Goal: Information Seeking & Learning: Learn about a topic

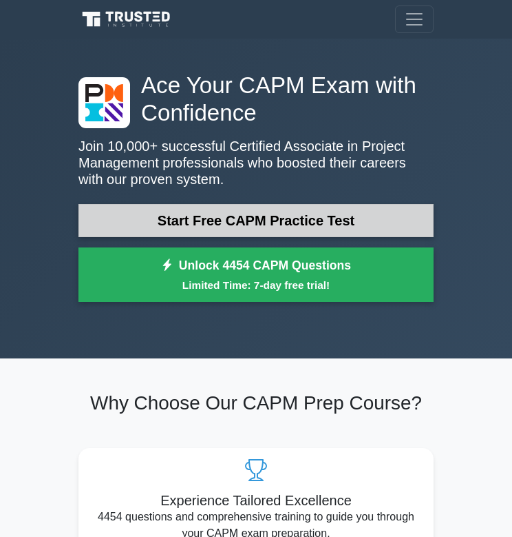
click at [259, 224] on link "Start Free CAPM Practice Test" at bounding box center [256, 220] width 355 height 33
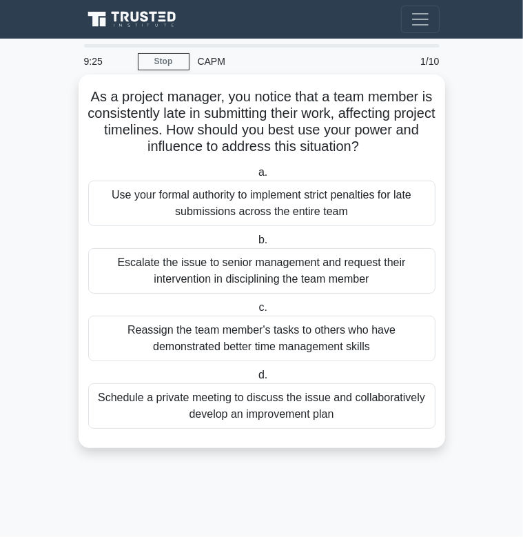
click at [284, 195] on div "Use your formal authority to implement strict penalties for late submissions ac…" at bounding box center [261, 202] width 347 height 45
click at [256, 177] on input "a. Use your formal authority to implement strict penalties for late submissions…" at bounding box center [256, 172] width 0 height 9
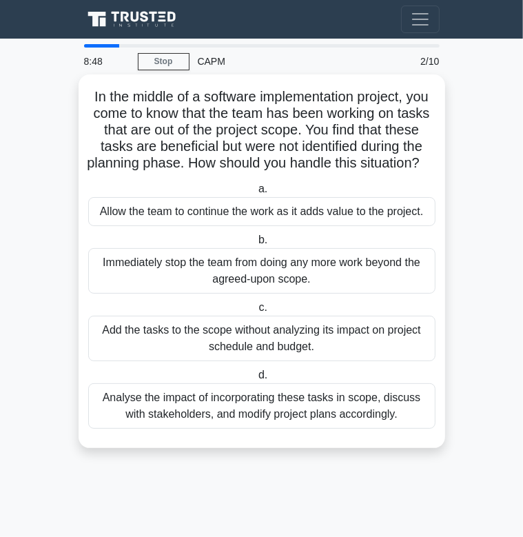
click at [314, 428] on div "Analyse the impact of incorporating these tasks in scope, discuss with stakehol…" at bounding box center [261, 405] width 347 height 45
click at [256, 380] on input "d. Analyse the impact of incorporating these tasks in scope, discuss with stake…" at bounding box center [256, 375] width 0 height 9
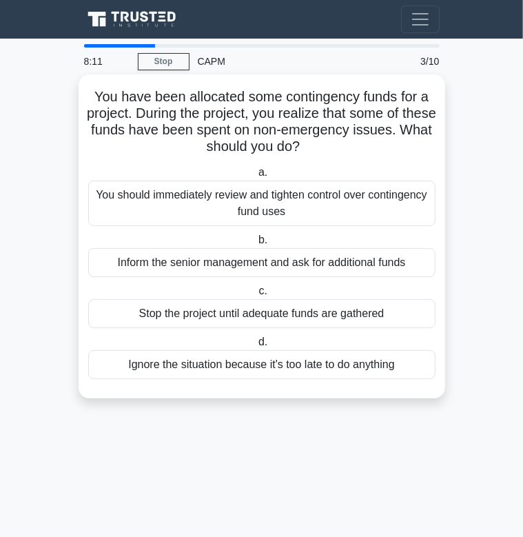
click at [233, 204] on div "You should immediately review and tighten control over contingency fund uses" at bounding box center [261, 202] width 347 height 45
click at [256, 177] on input "a. You should immediately review and tighten control over contingency fund uses" at bounding box center [256, 172] width 0 height 9
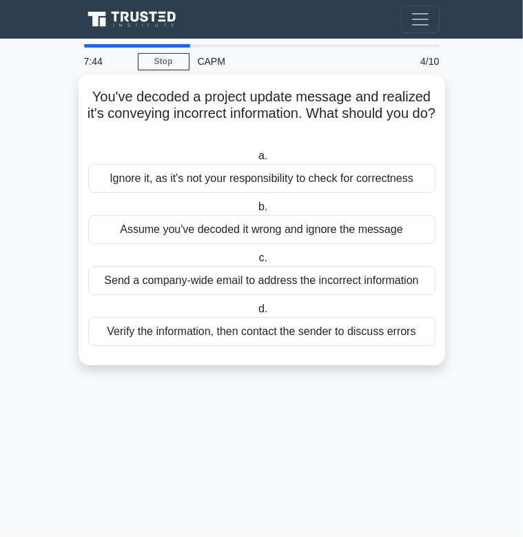
click at [344, 331] on div "Verify the information, then contact the sender to discuss errors" at bounding box center [261, 331] width 347 height 29
click at [256, 313] on input "d. Verify the information, then contact the sender to discuss errors" at bounding box center [256, 308] width 0 height 9
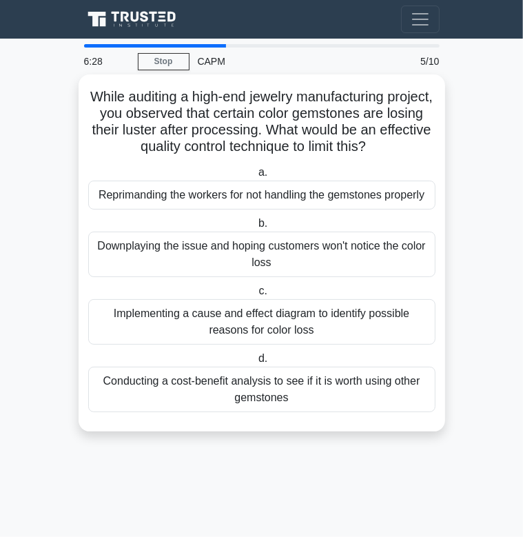
click at [309, 318] on div "Implementing a cause and effect diagram to identify possible reasons for color …" at bounding box center [261, 321] width 347 height 45
click at [256, 296] on input "c. Implementing a cause and effect diagram to identify possible reasons for col…" at bounding box center [256, 291] width 0 height 9
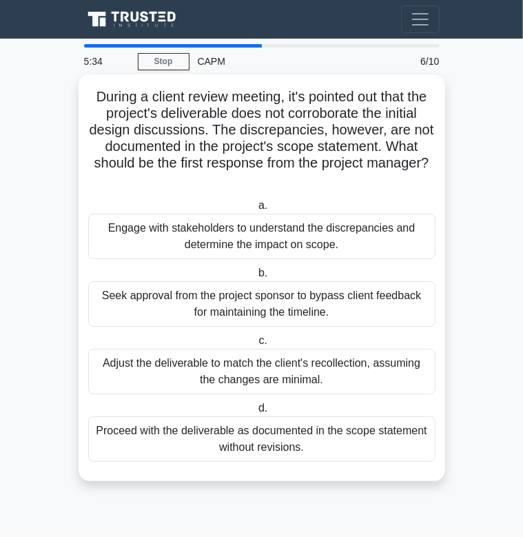
click at [330, 227] on div "Engage with stakeholders to understand the discrepancies and determine the impa…" at bounding box center [261, 236] width 347 height 45
click at [256, 210] on input "a. Engage with stakeholders to understand the discrepancies and determine the i…" at bounding box center [256, 205] width 0 height 9
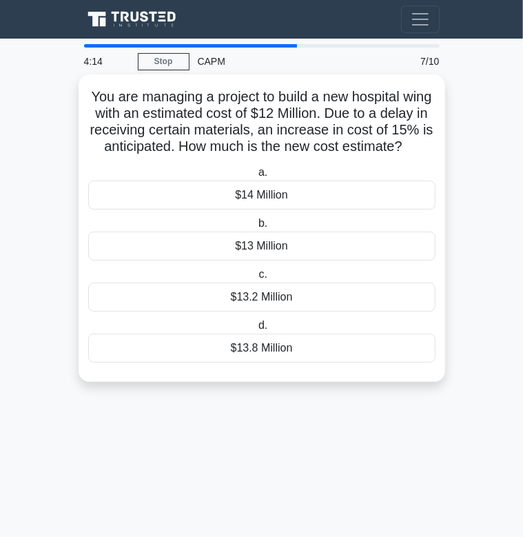
click at [265, 311] on div "$13.2 Million" at bounding box center [261, 296] width 347 height 29
click at [256, 279] on input "c. $13.2 Million" at bounding box center [256, 274] width 0 height 9
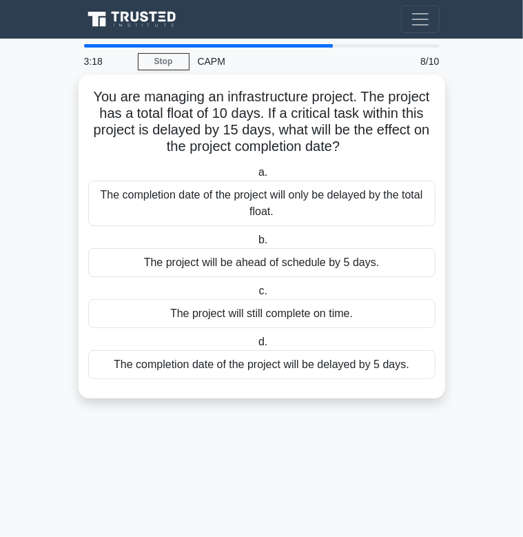
click at [262, 203] on div "The completion date of the project will only be delayed by the total float." at bounding box center [261, 202] width 347 height 45
click at [256, 177] on input "a. The completion date of the project will only be delayed by the total float." at bounding box center [256, 172] width 0 height 9
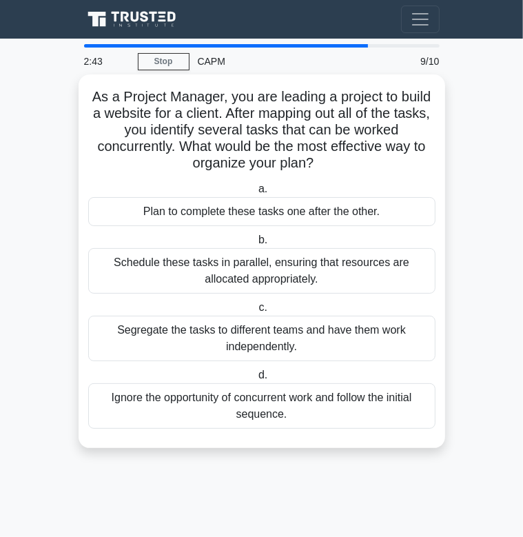
click at [240, 282] on div "Schedule these tasks in parallel, ensuring that resources are allocated appropr…" at bounding box center [261, 270] width 347 height 45
click at [256, 245] on input "b. Schedule these tasks in parallel, ensuring that resources are allocated appr…" at bounding box center [256, 240] width 0 height 9
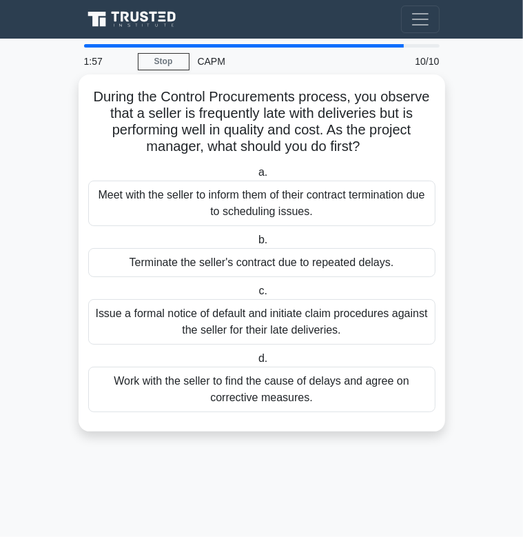
click at [322, 385] on div "Work with the seller to find the cause of delays and agree on corrective measur…" at bounding box center [261, 388] width 347 height 45
click at [256, 363] on input "d. Work with the seller to find the cause of delays and agree on corrective mea…" at bounding box center [256, 358] width 0 height 9
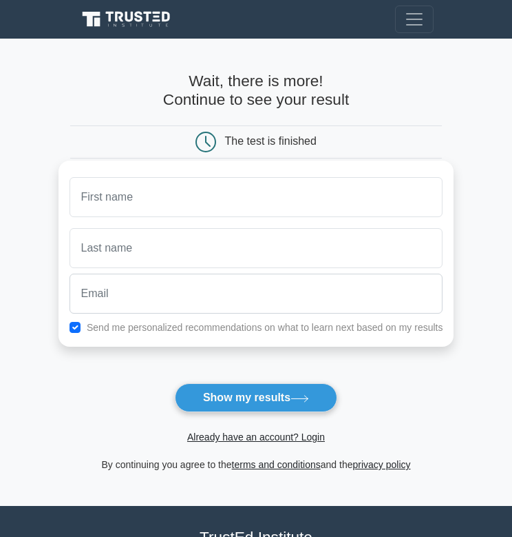
click at [113, 195] on input "text" at bounding box center [257, 197] width 374 height 40
type input "sulley"
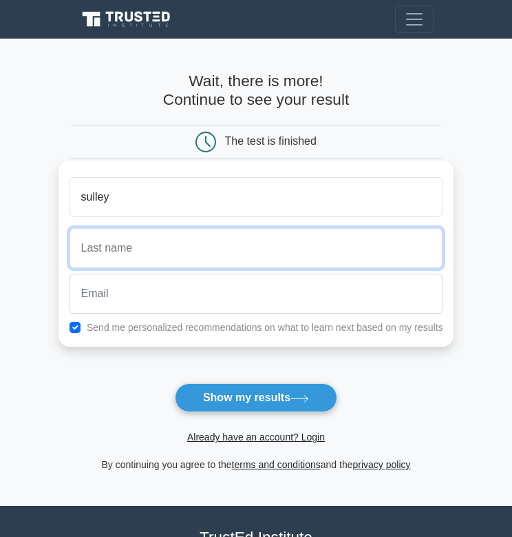
click at [120, 245] on input "text" at bounding box center [257, 248] width 374 height 40
type input "S"
type input "Abudu"
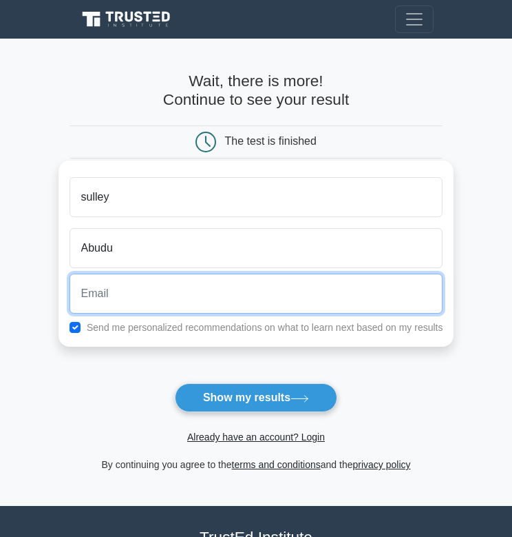
click at [112, 287] on input "email" at bounding box center [257, 293] width 374 height 40
click at [113, 292] on input "email" at bounding box center [257, 293] width 374 height 40
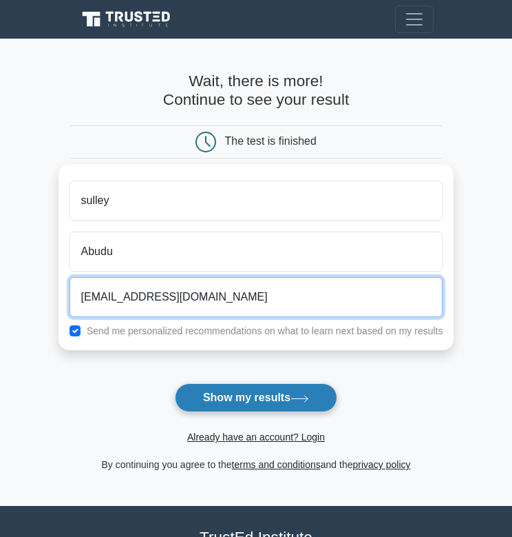
type input "sulleyabudu7@gmail.com"
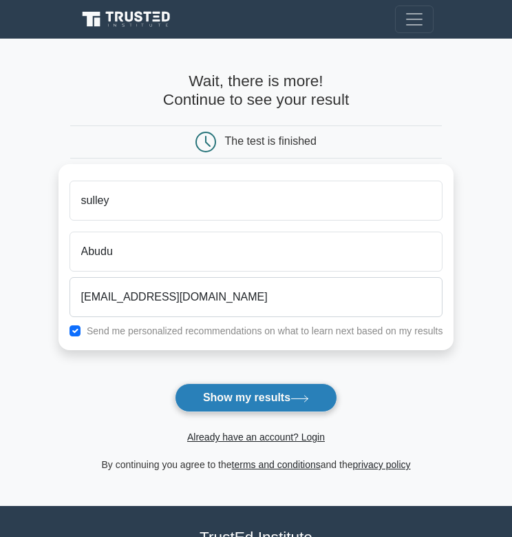
click at [256, 393] on button "Show my results" at bounding box center [256, 397] width 163 height 29
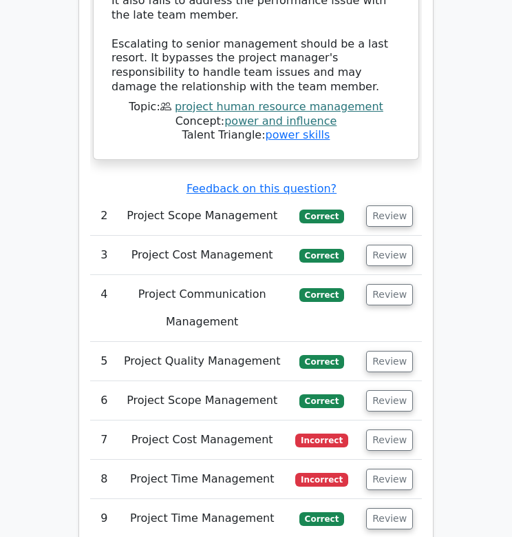
scroll to position [2617, 0]
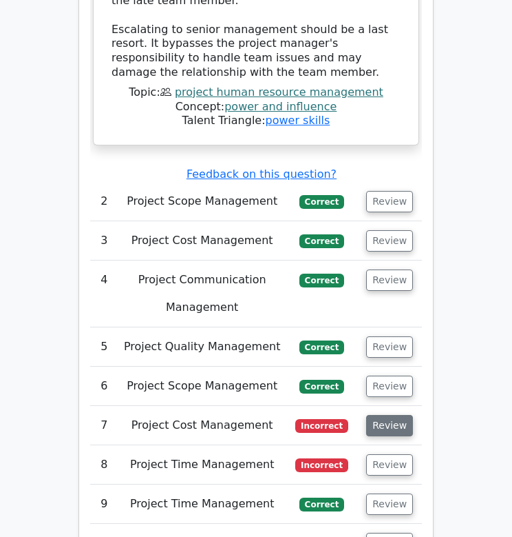
click at [381, 415] on button "Review" at bounding box center [389, 425] width 47 height 21
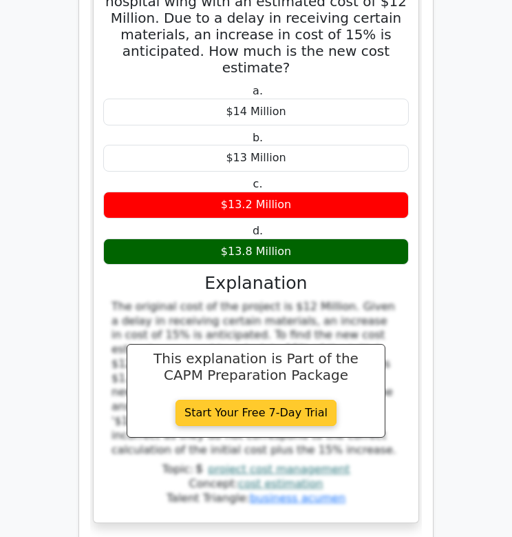
scroll to position [3169, 0]
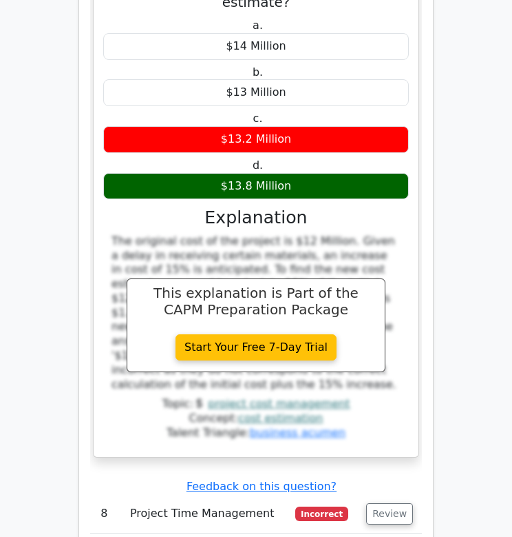
click at [323, 494] on td "Incorrect" at bounding box center [323, 513] width 72 height 39
click at [388, 503] on button "Review" at bounding box center [389, 513] width 47 height 21
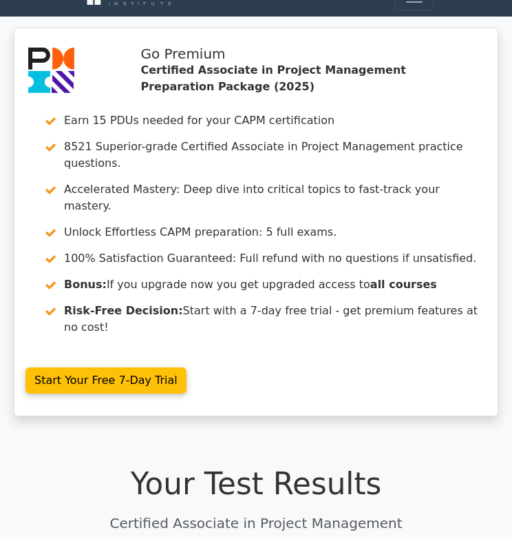
scroll to position [0, 0]
